Goal: Task Accomplishment & Management: Manage account settings

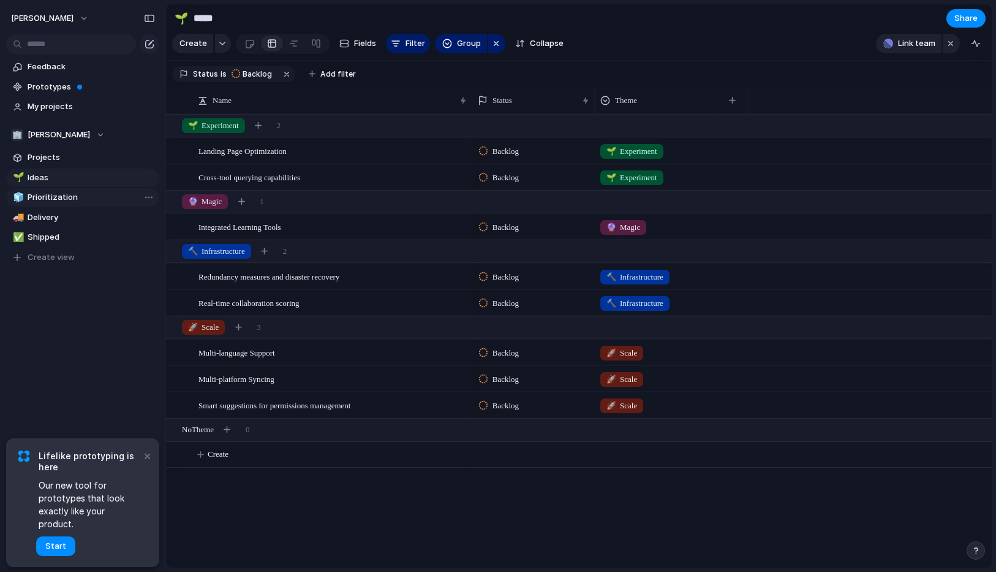
click at [74, 194] on span "Prioritization" at bounding box center [91, 197] width 127 height 12
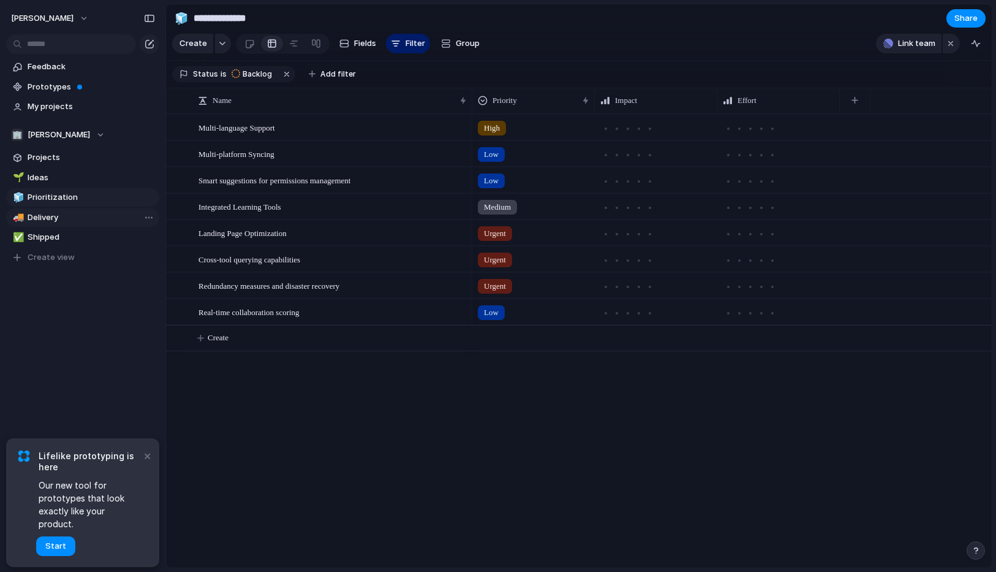
click at [69, 211] on link "🚚 Delivery" at bounding box center [82, 217] width 153 height 18
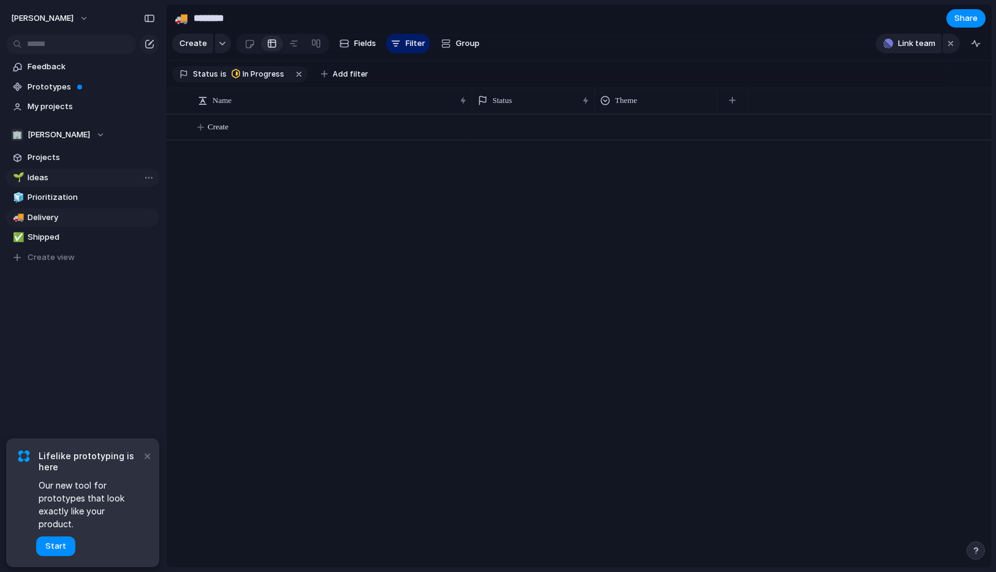
click at [53, 175] on span "Ideas" at bounding box center [91, 178] width 127 height 12
type input "*****"
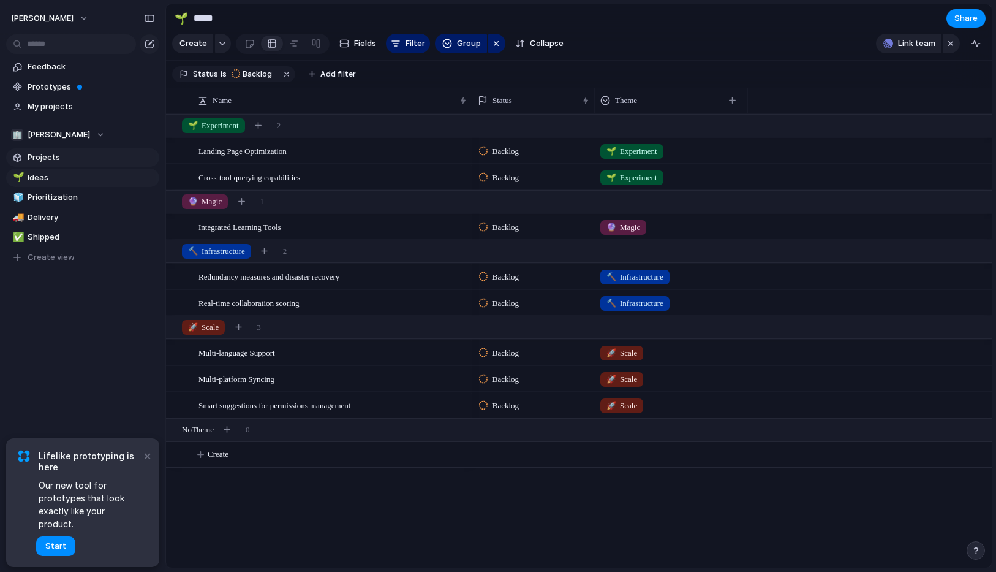
click at [46, 159] on span "Projects" at bounding box center [91, 157] width 127 height 12
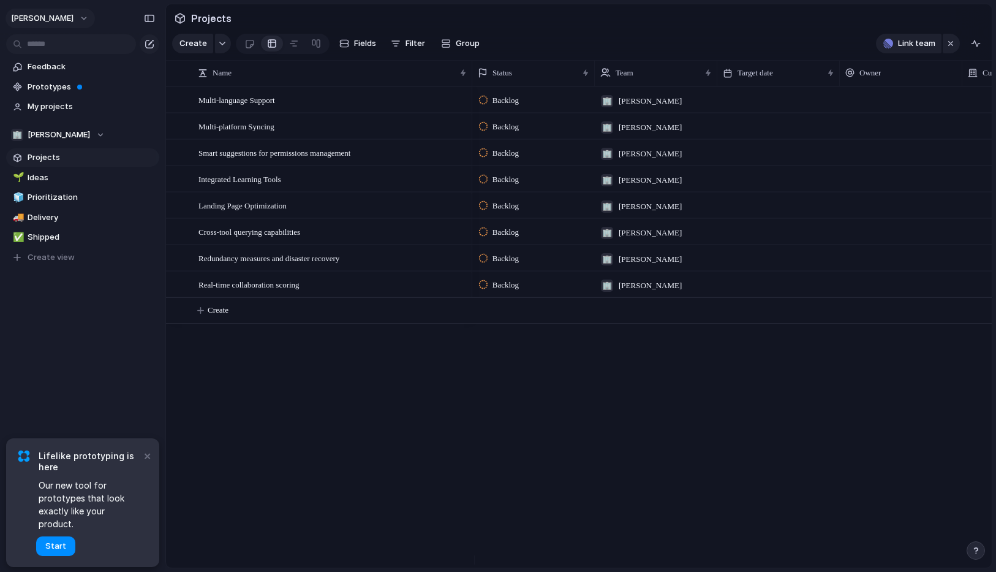
click at [61, 25] on button "[PERSON_NAME]" at bounding box center [50, 19] width 89 height 20
click at [59, 109] on span "Sign out" at bounding box center [44, 105] width 32 height 12
